Goal: Task Accomplishment & Management: Use online tool/utility

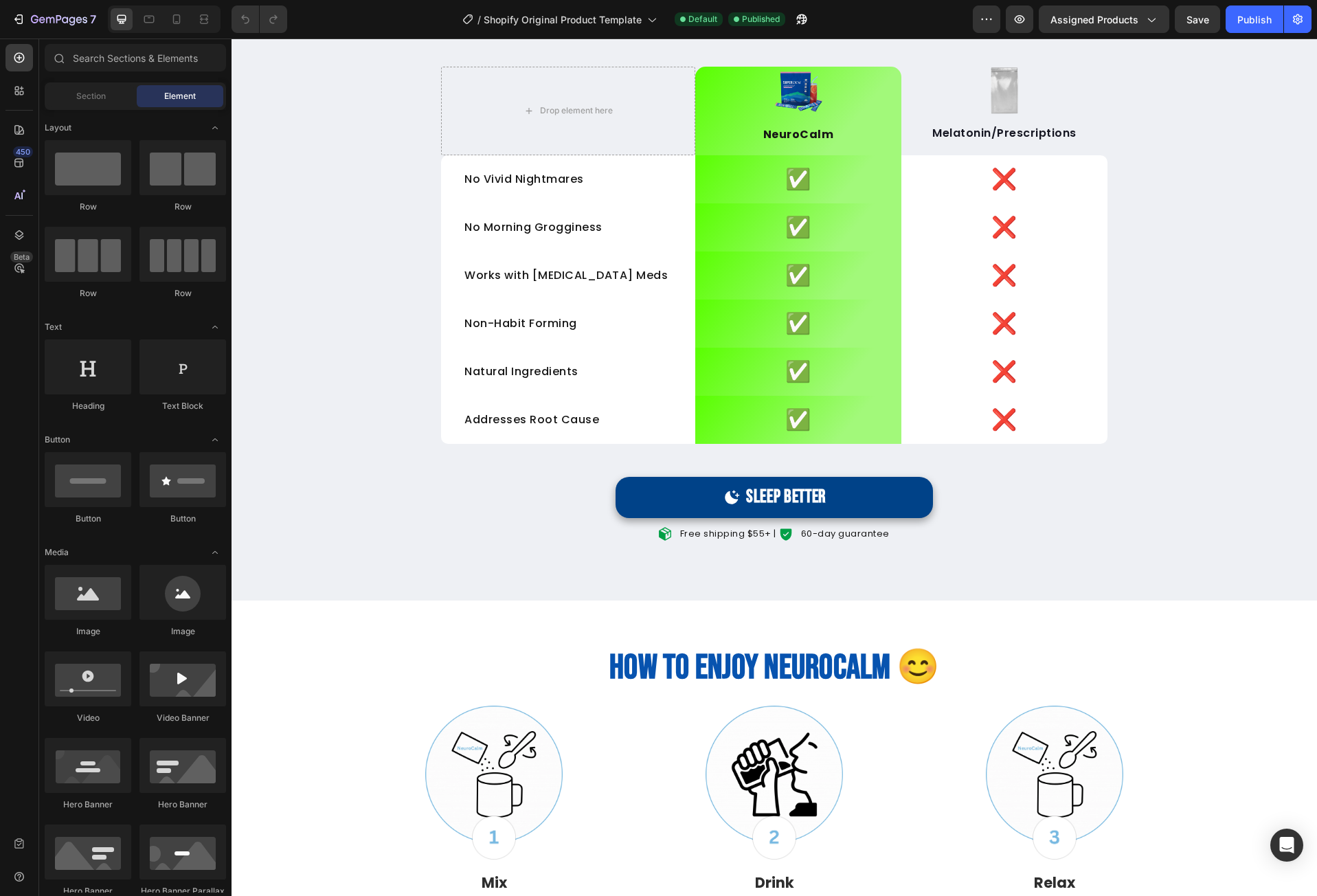
scroll to position [2749, 0]
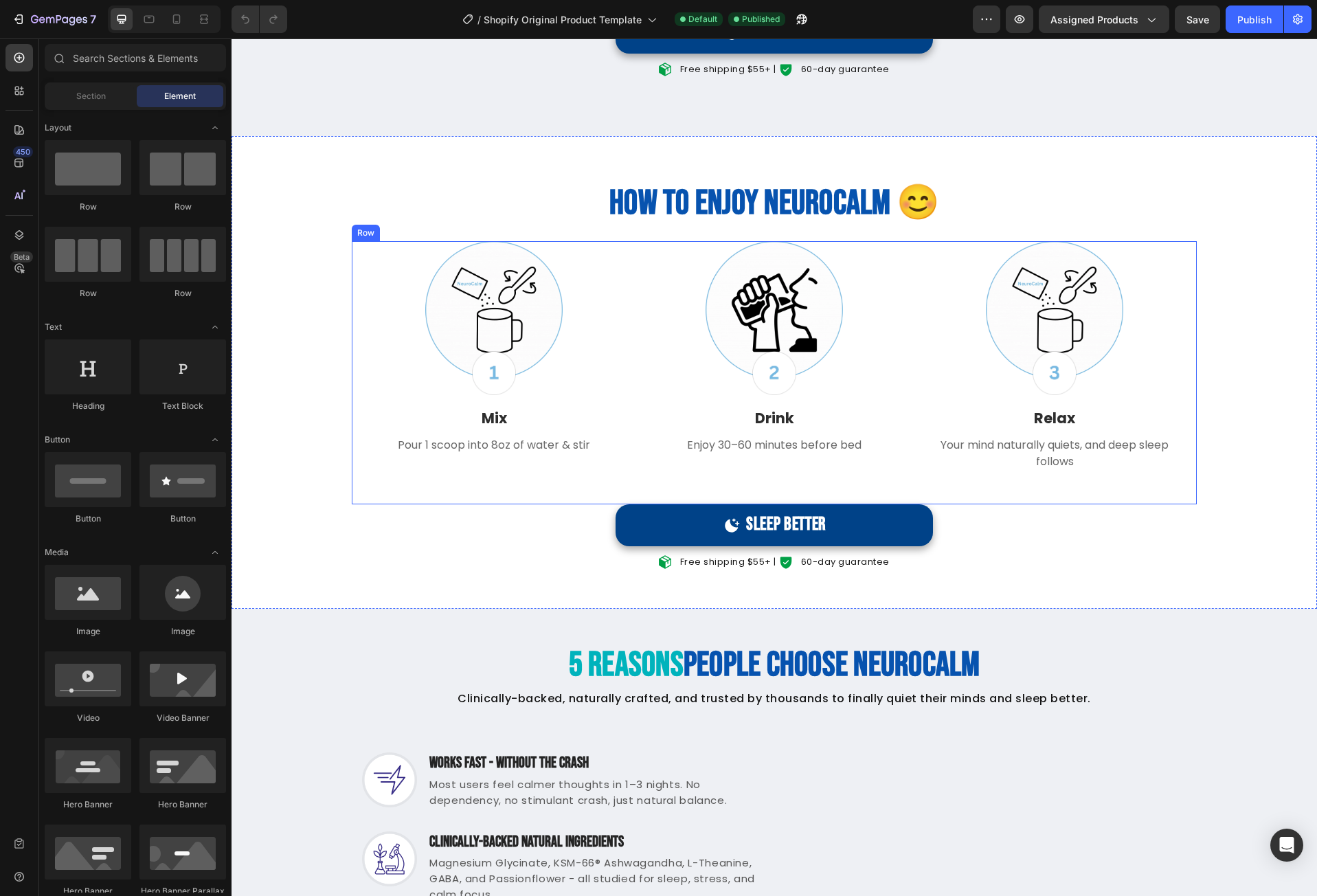
click at [934, 504] on div "Image Image Relax Text block Your mind naturally quiets, and deep sleep follows…" at bounding box center [1055, 373] width 264 height 264
click at [946, 498] on div "Image Image Relax Text block Your mind naturally quiets, and deep sleep follows…" at bounding box center [1055, 373] width 264 height 264
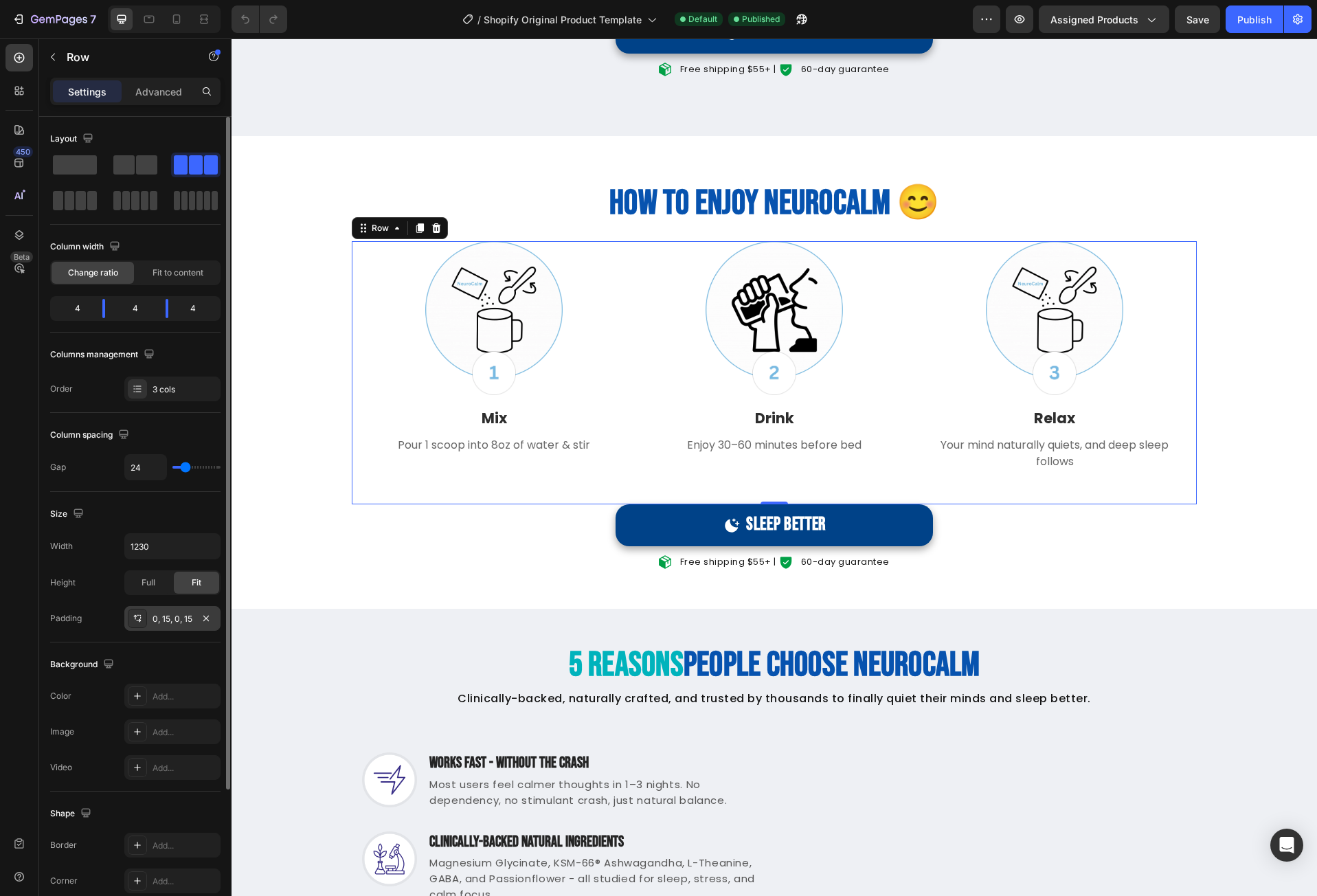
click at [184, 624] on div "0, 15, 0, 15" at bounding box center [173, 619] width 40 height 13
drag, startPoint x: 772, startPoint y: 502, endPoint x: 774, endPoint y: 479, distance: 23.1
click at [774, 479] on div "Image Image Mix Text block Pour 1 scoop into 8oz of water & stir Text block Row…" at bounding box center [774, 373] width 845 height 264
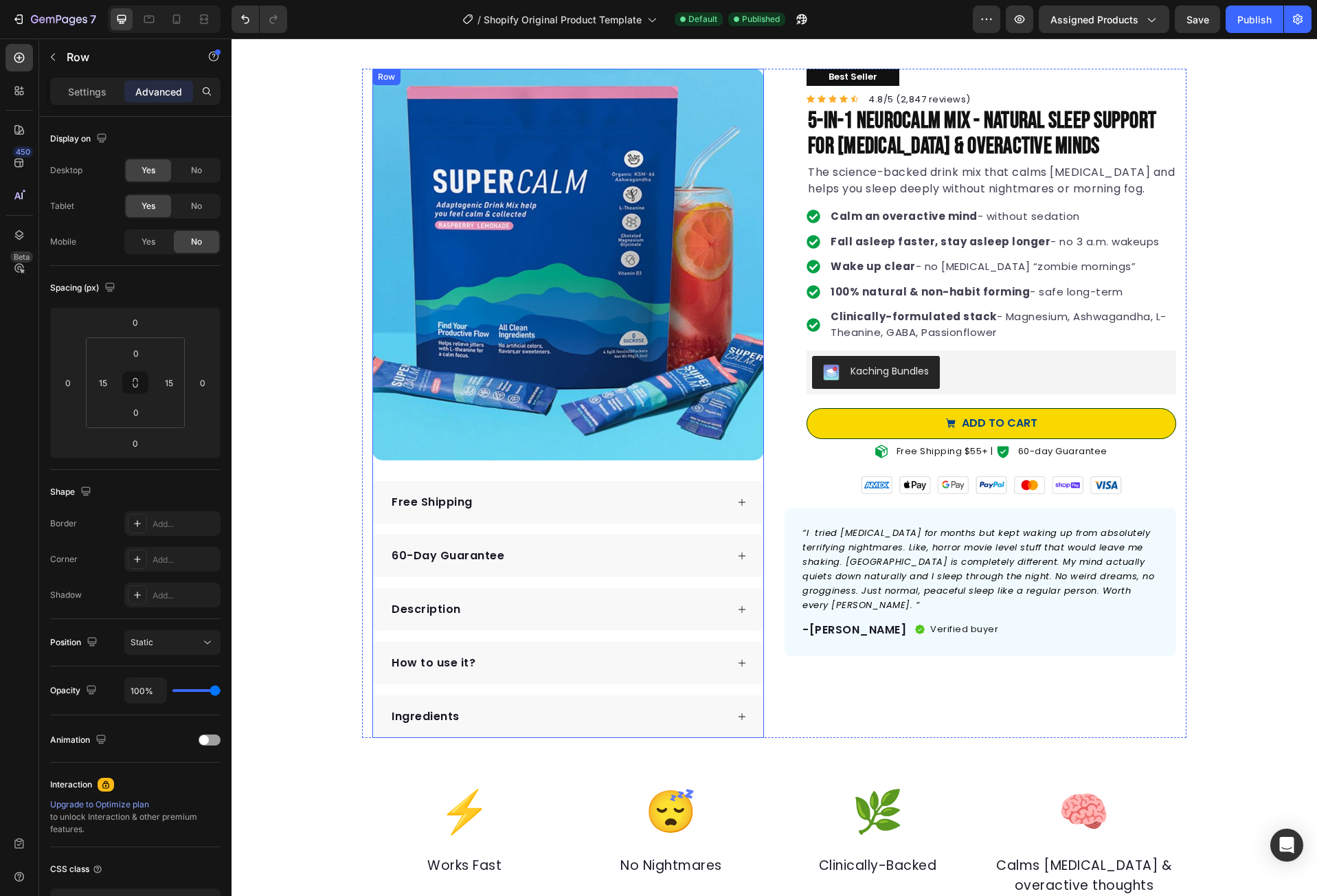
scroll to position [0, 0]
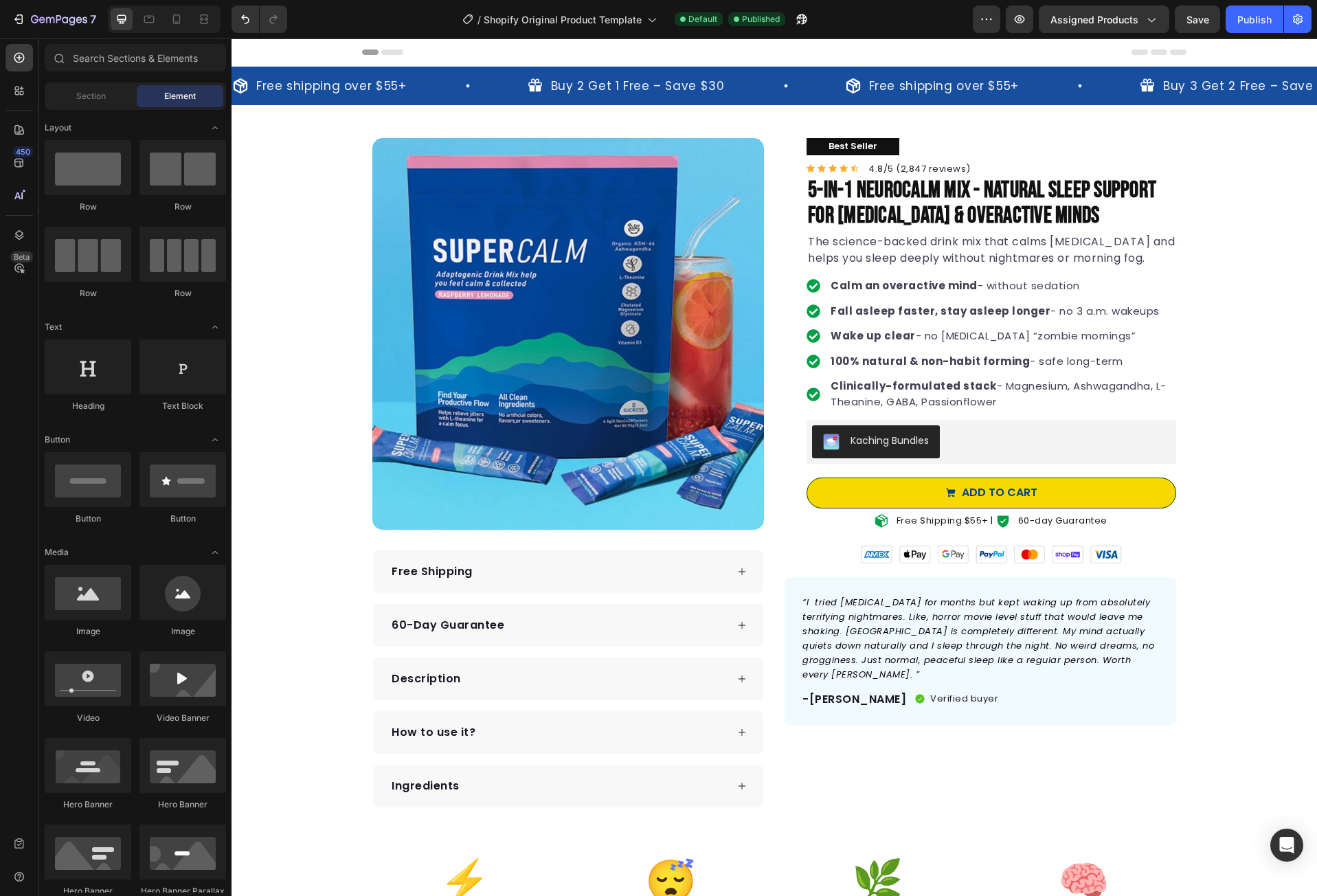
drag, startPoint x: 1195, startPoint y: 287, endPoint x: 1195, endPoint y: 299, distance: 12.0
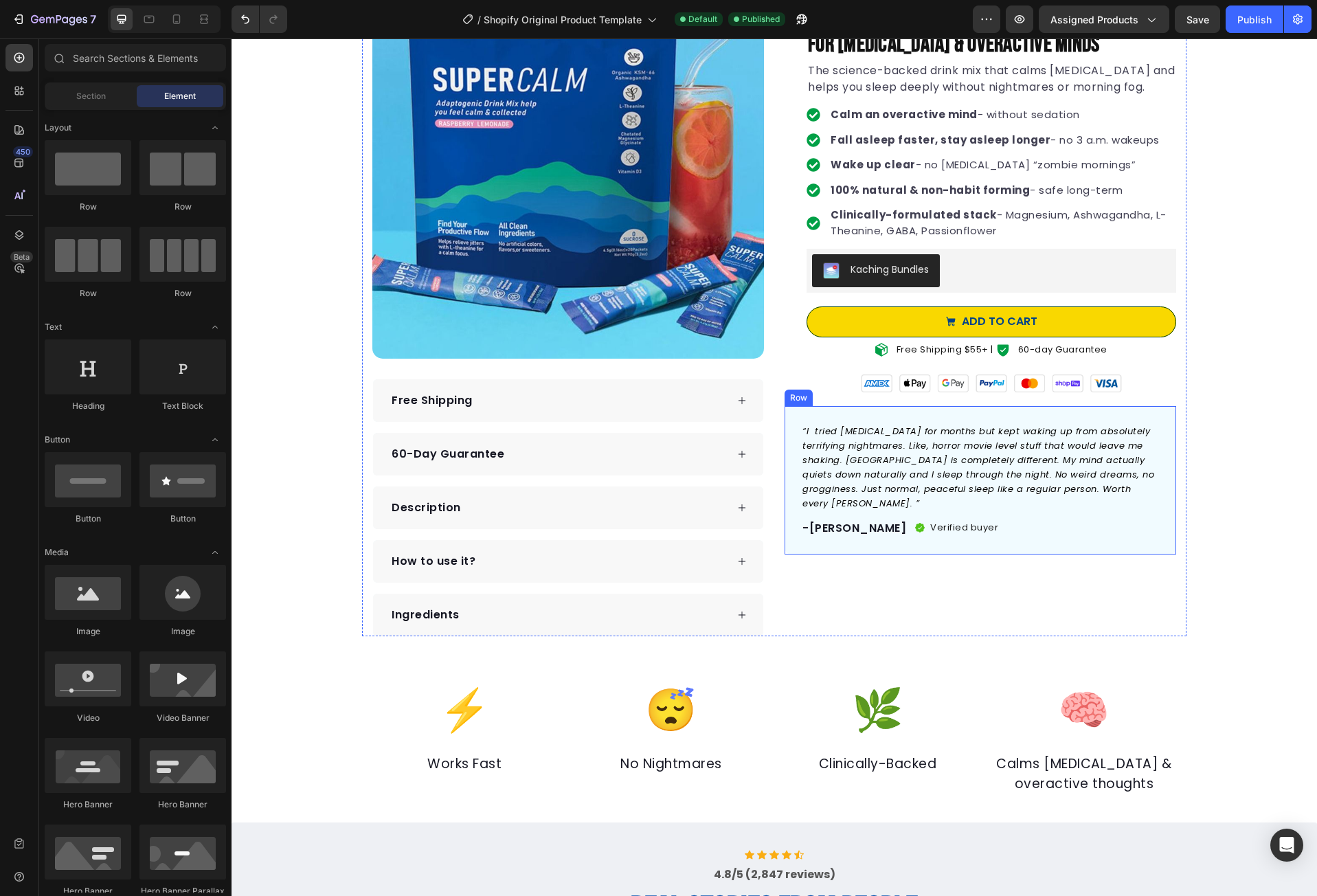
scroll to position [206, 0]
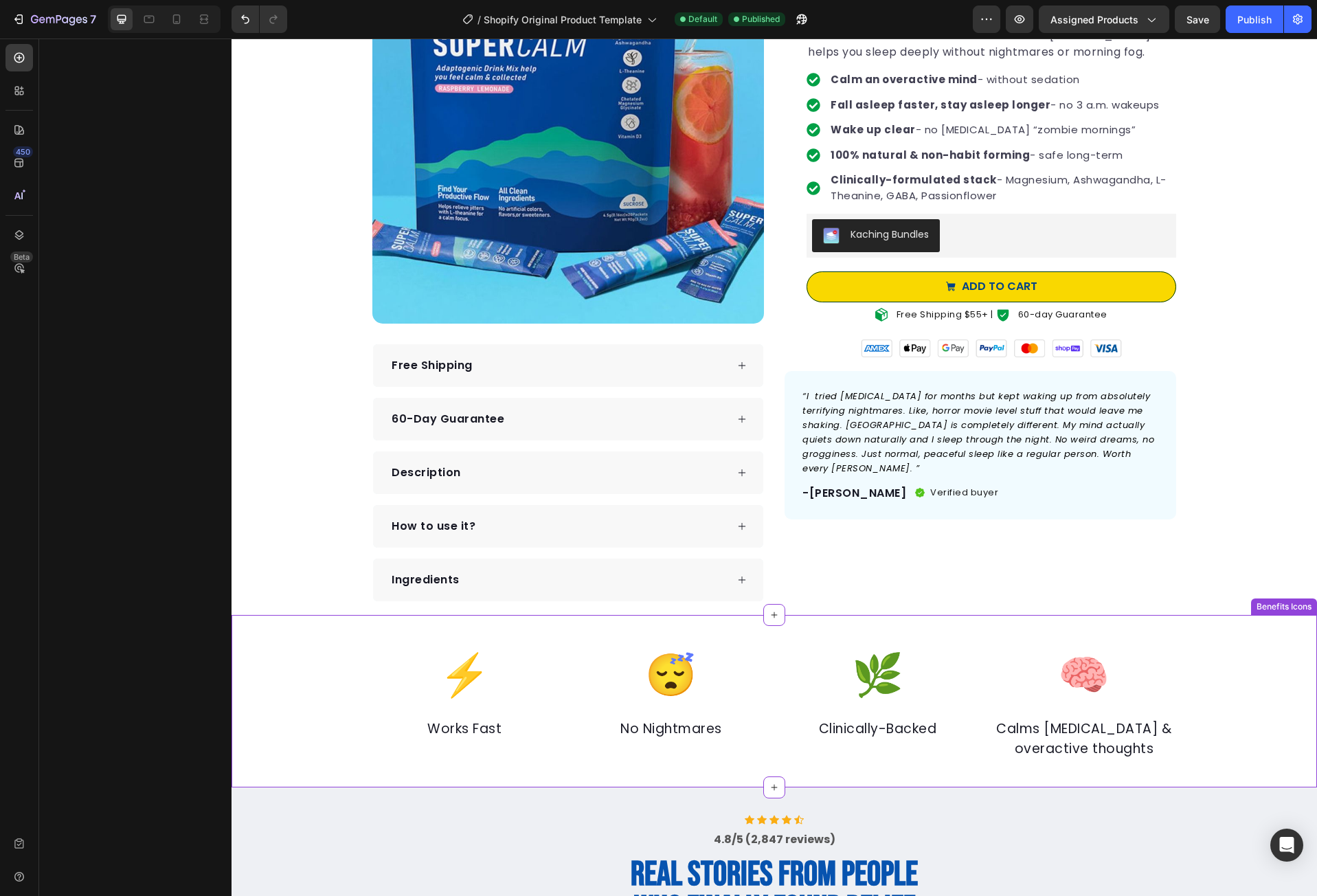
click at [1006, 635] on div "⚡ Text block Works Fast Text block 😴 Text block No Nightmares Text block 🌿 Text…" at bounding box center [774, 701] width 1086 height 173
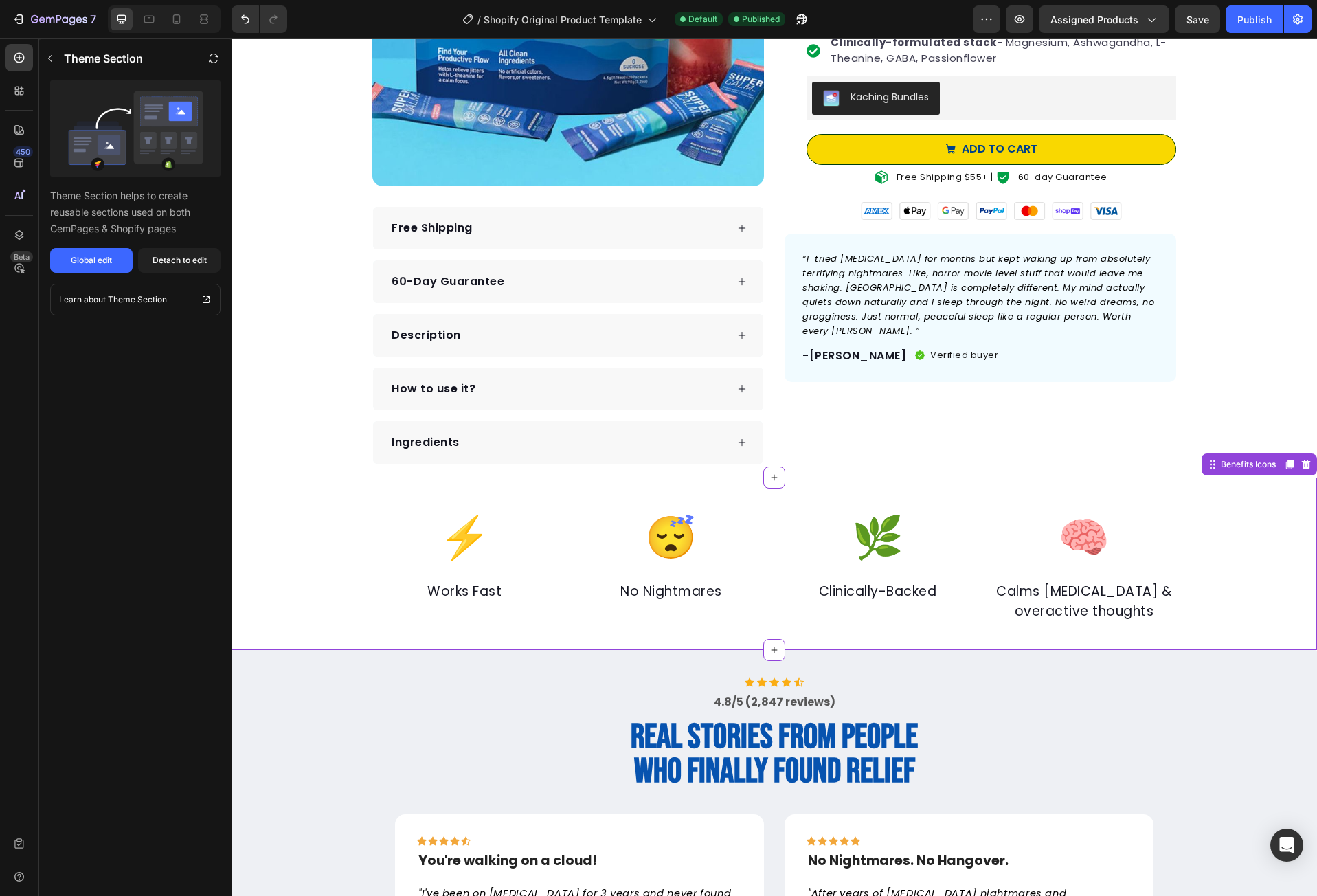
scroll to position [137, 0]
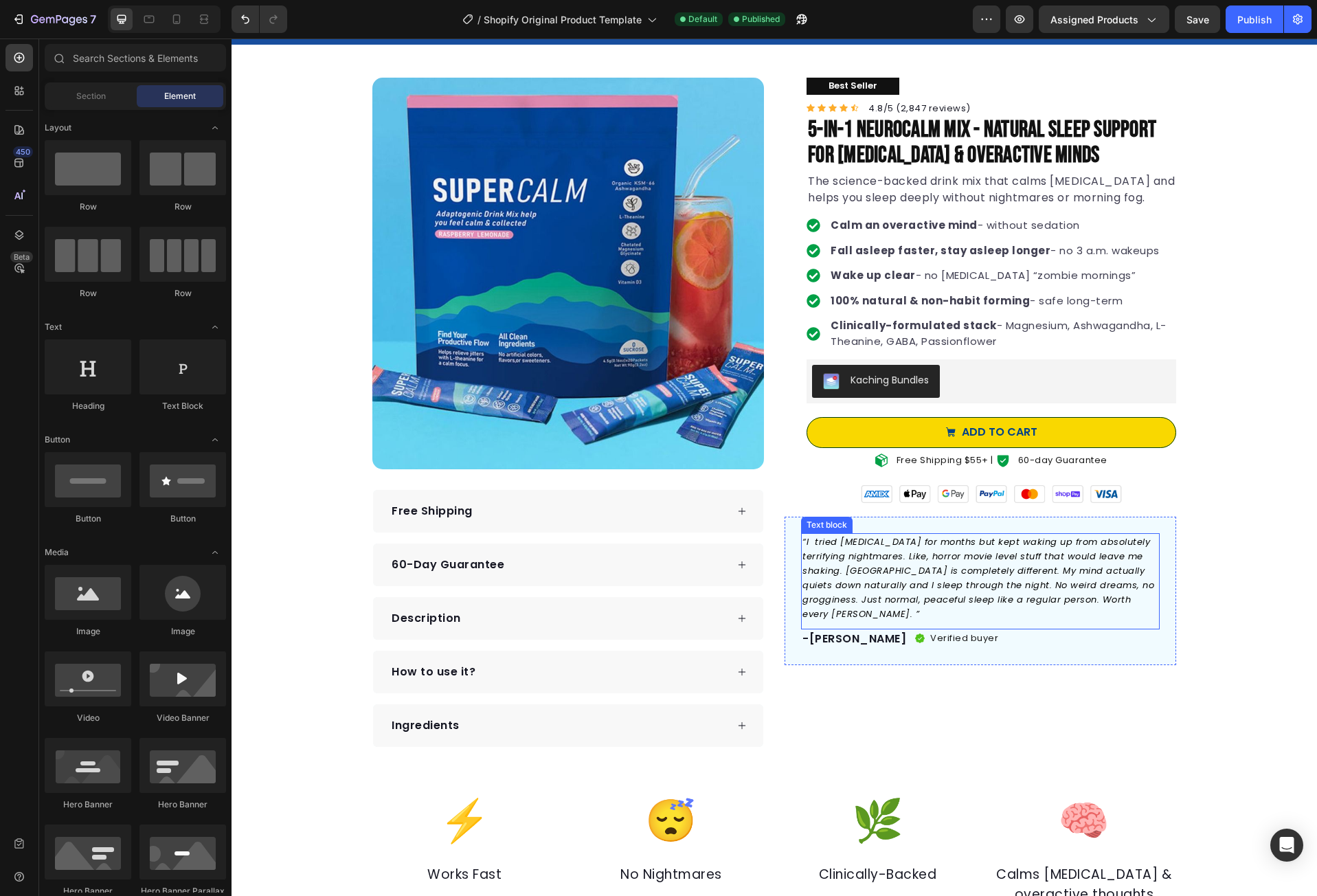
scroll to position [0, 0]
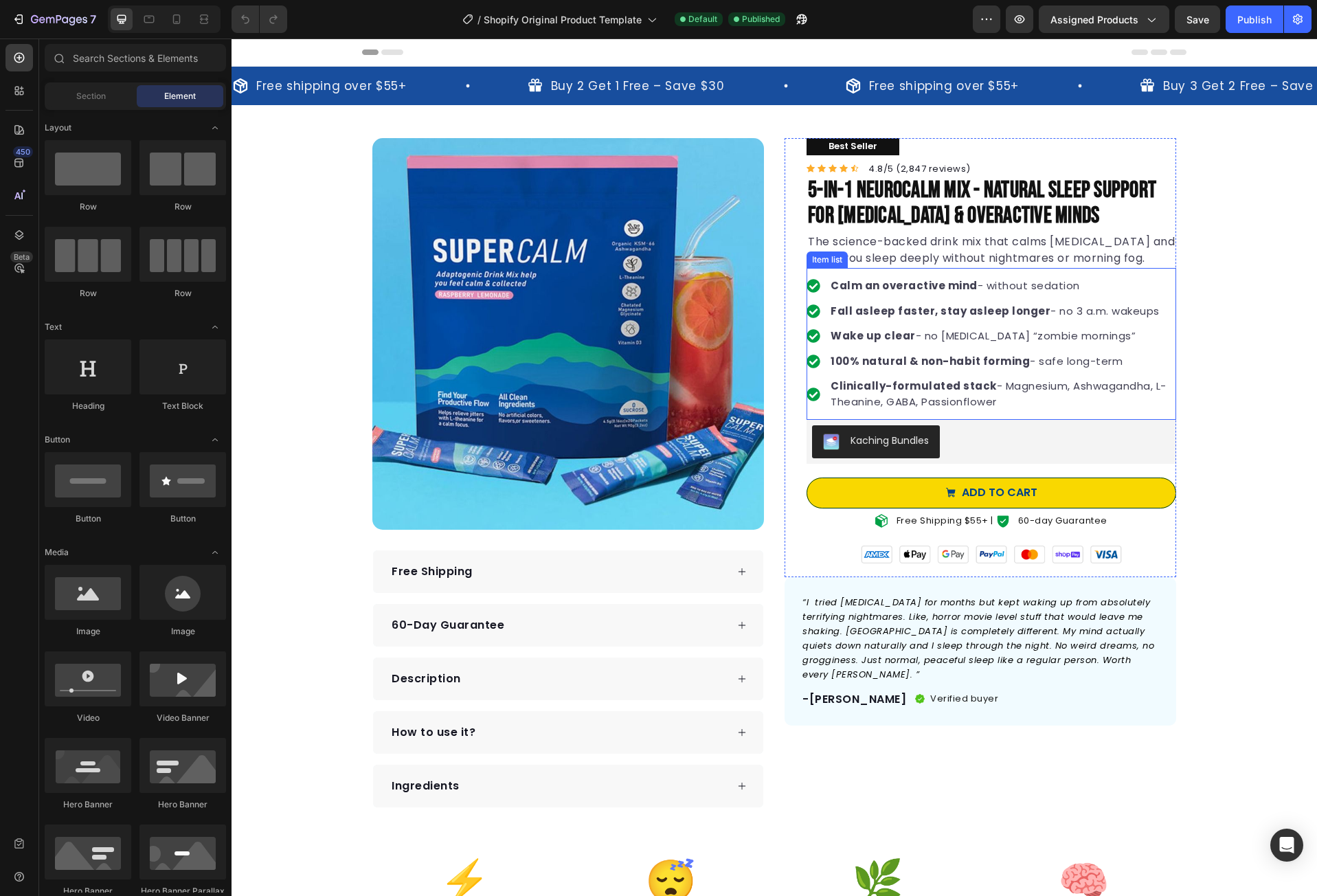
click at [1014, 381] on p "Clinically-formulated stack - Magnesium, Ashwagandha, L-Theanine, GABA, Passion…" at bounding box center [1002, 394] width 343 height 31
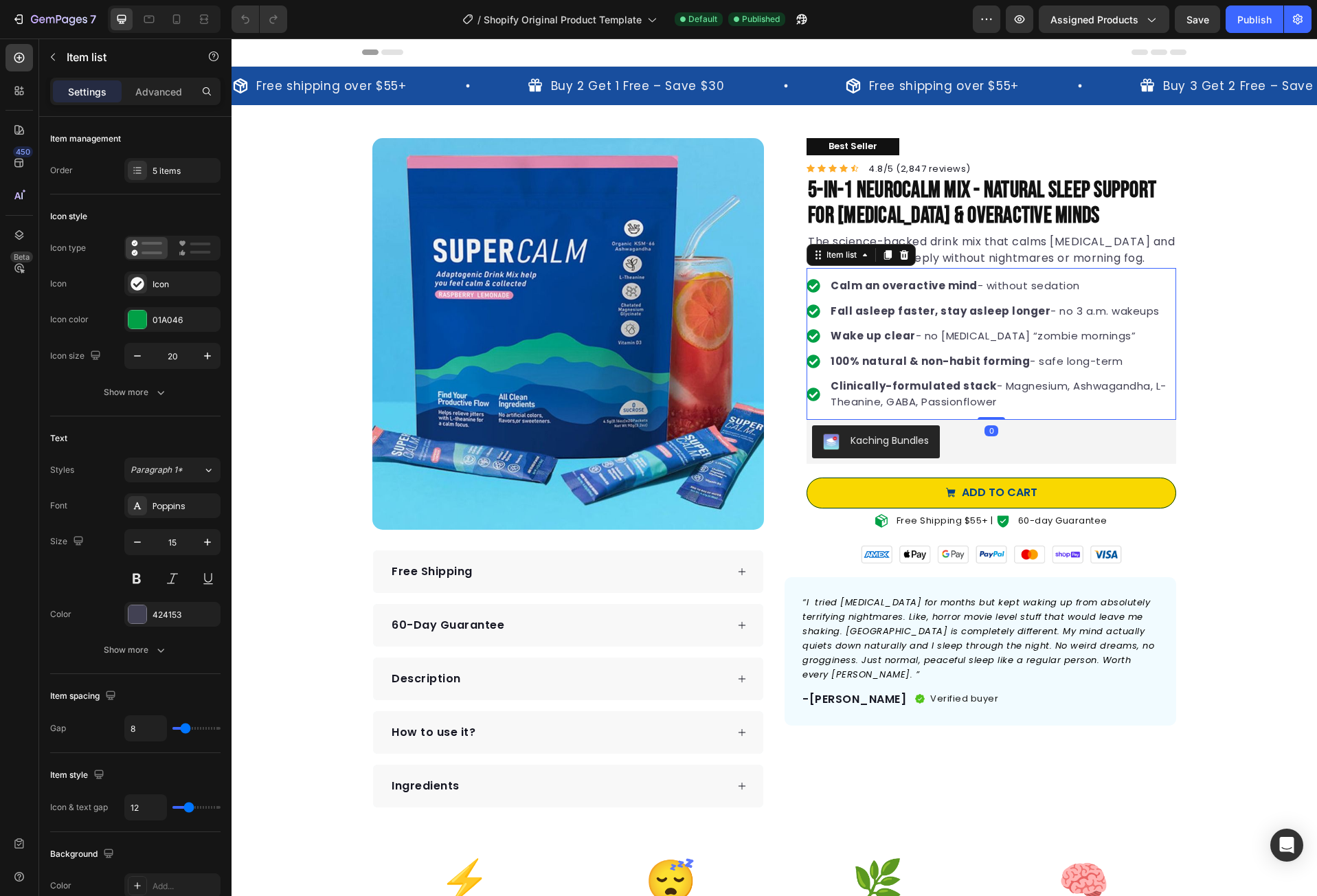
drag, startPoint x: 1245, startPoint y: 491, endPoint x: 1307, endPoint y: 417, distance: 96.5
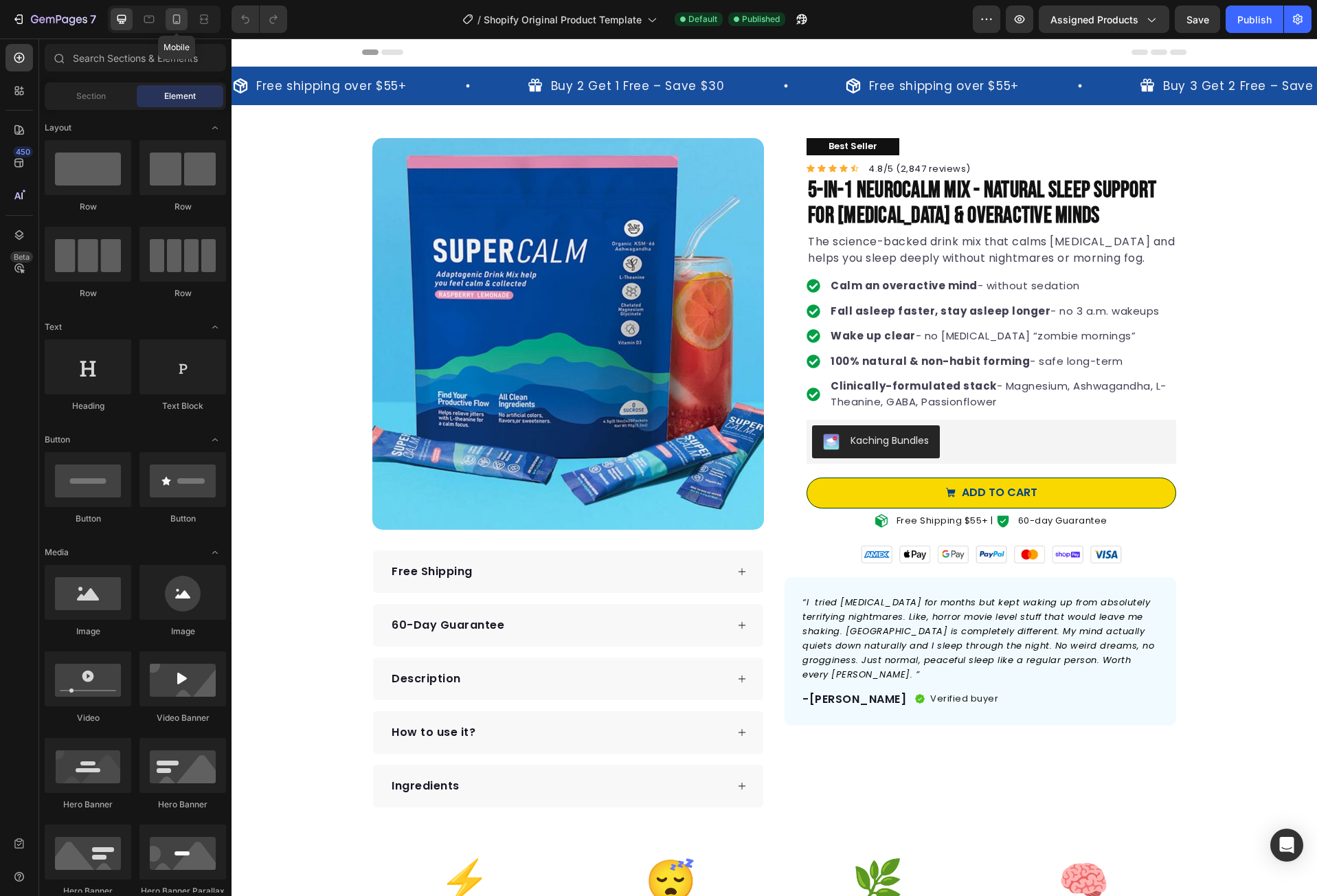
click at [182, 17] on icon at bounding box center [176, 19] width 14 height 14
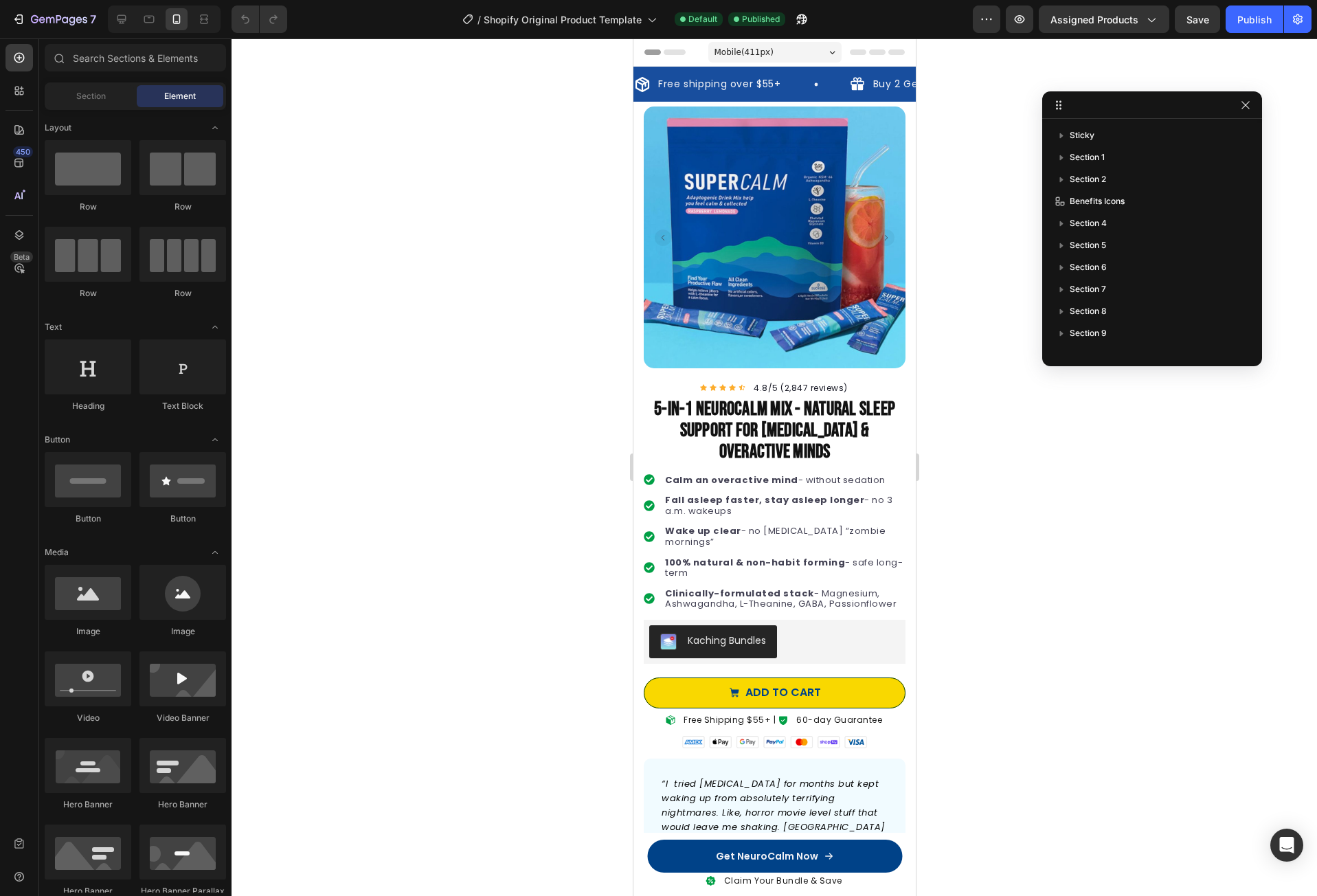
drag, startPoint x: 942, startPoint y: 108, endPoint x: 1179, endPoint y: 105, distance: 237.0
